Goal: Check status: Check status

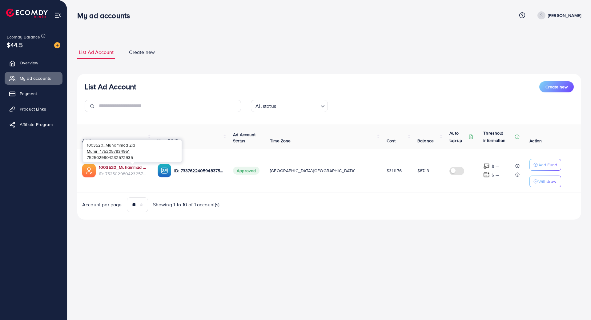
click at [141, 167] on link "1003520_Muhammad Zia Munir_1752057834951" at bounding box center [123, 167] width 49 height 6
click at [31, 91] on span "Payment" at bounding box center [29, 94] width 17 height 6
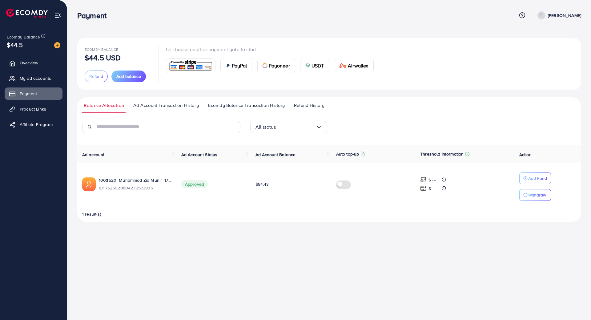
click at [164, 107] on span "Ad Account Transaction History" at bounding box center [166, 105] width 66 height 7
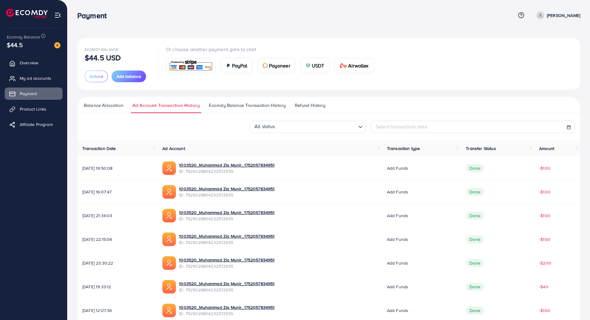
click at [250, 107] on span "Ecomdy Balance Transaction History" at bounding box center [247, 105] width 77 height 7
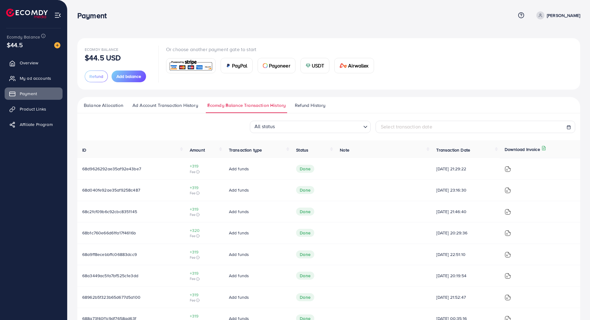
click at [412, 125] on span "Select transaction date" at bounding box center [406, 126] width 51 height 7
select select "*"
select select "**"
click at [401, 167] on td "1" at bounding box center [400, 167] width 11 height 9
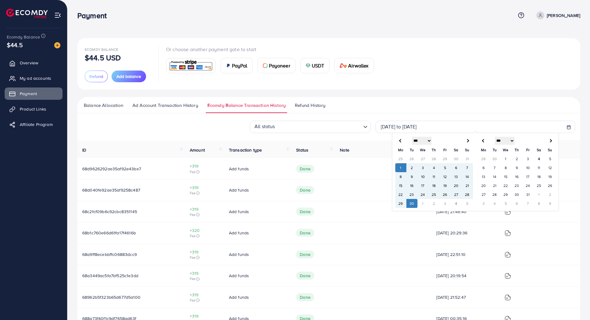
click at [413, 202] on td "30" at bounding box center [411, 203] width 11 height 9
